Goal: Navigation & Orientation: Find specific page/section

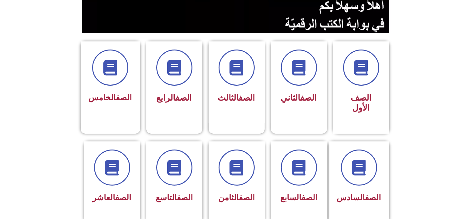
scroll to position [135, 0]
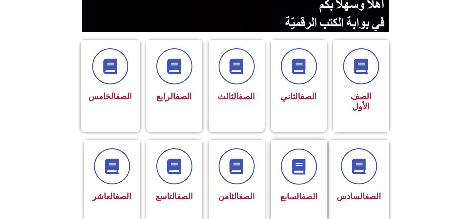
click at [313, 173] on div at bounding box center [299, 167] width 39 height 36
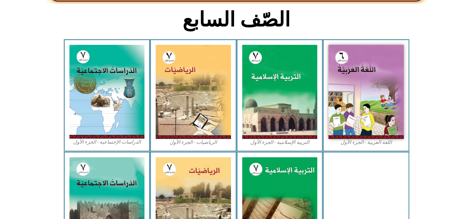
scroll to position [167, 0]
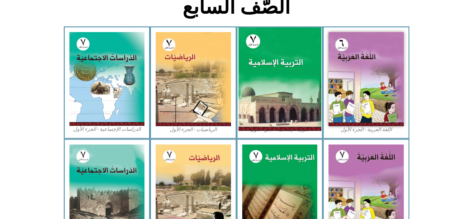
click at [274, 40] on img at bounding box center [279, 78] width 83 height 103
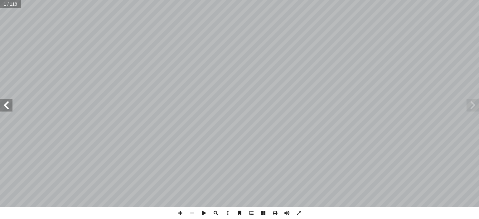
click at [7, 108] on span at bounding box center [6, 105] width 12 height 12
click at [7, 107] on span at bounding box center [6, 105] width 12 height 12
click at [2, 103] on span at bounding box center [6, 105] width 12 height 12
click at [180, 212] on span at bounding box center [180, 213] width 12 height 12
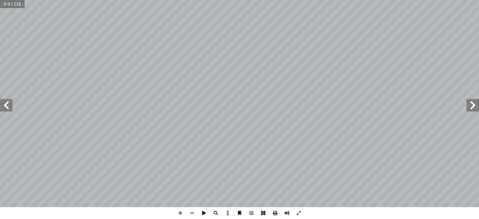
click at [8, 101] on span at bounding box center [6, 105] width 12 height 12
click at [179, 214] on span at bounding box center [180, 213] width 12 height 12
